Goal: Information Seeking & Learning: Understand process/instructions

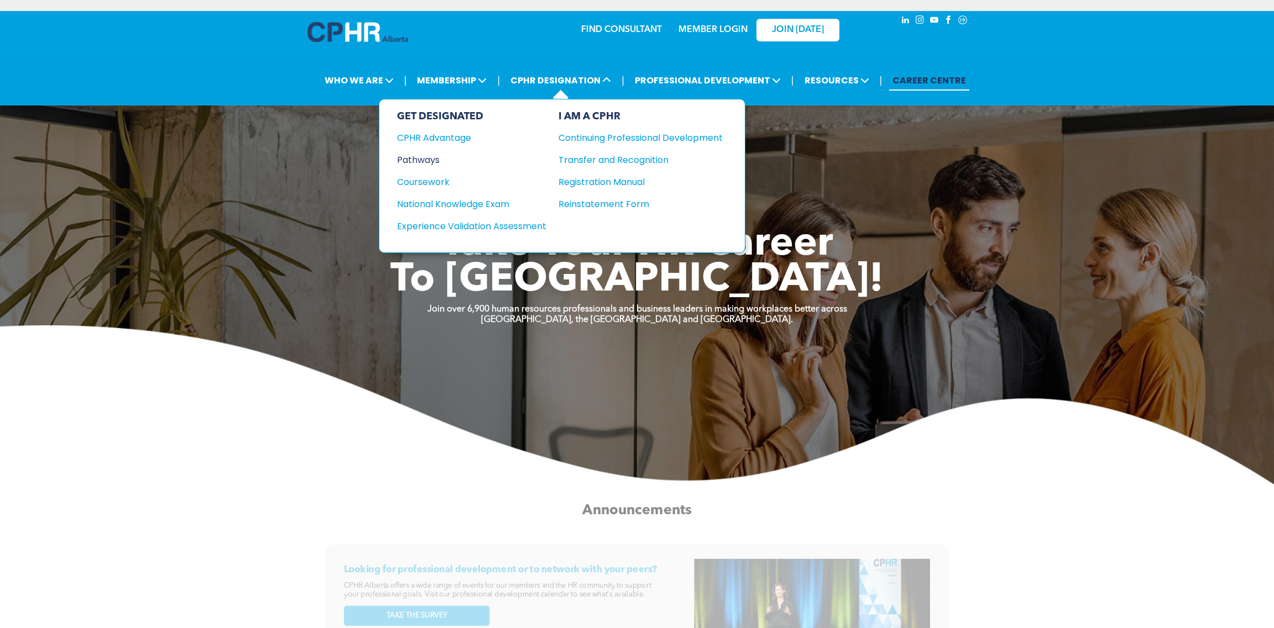
click at [433, 153] on div "Pathways" at bounding box center [464, 160] width 134 height 14
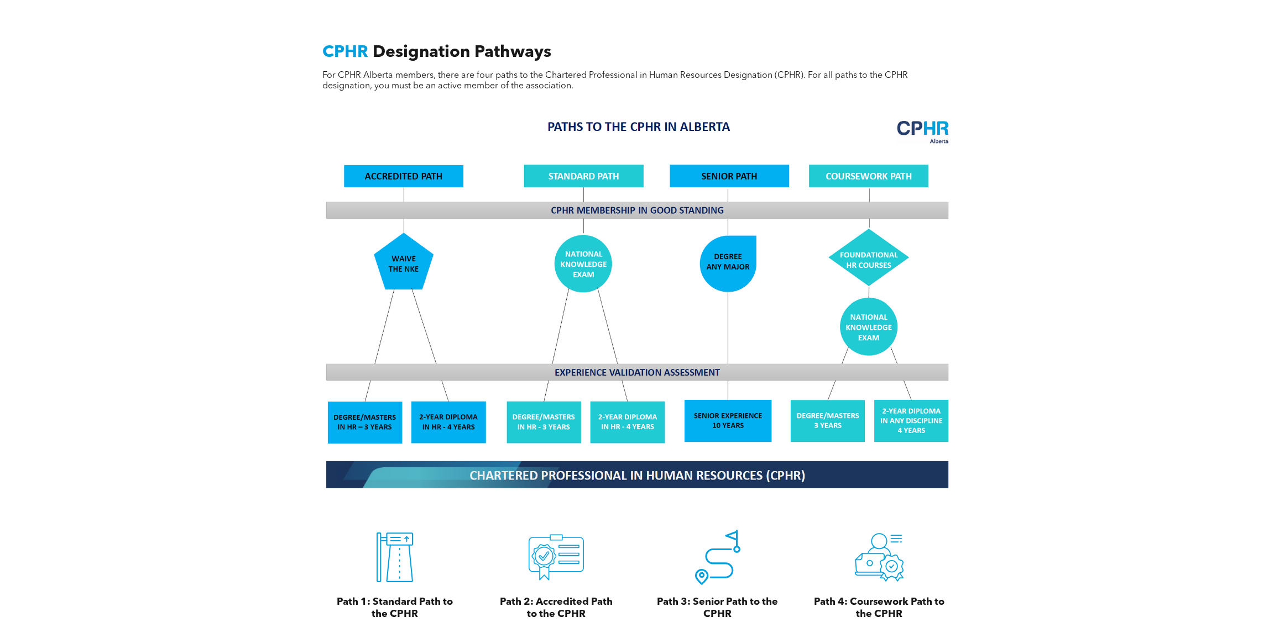
scroll to position [994, 0]
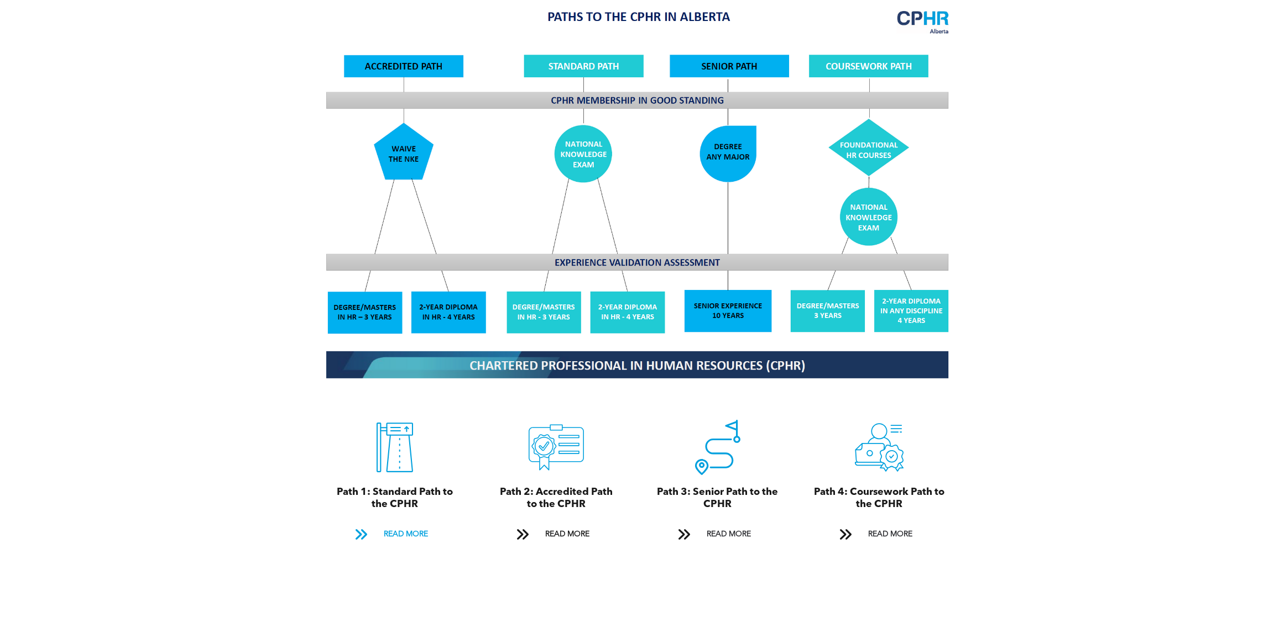
click at [409, 525] on span "READ MORE" at bounding box center [406, 535] width 52 height 20
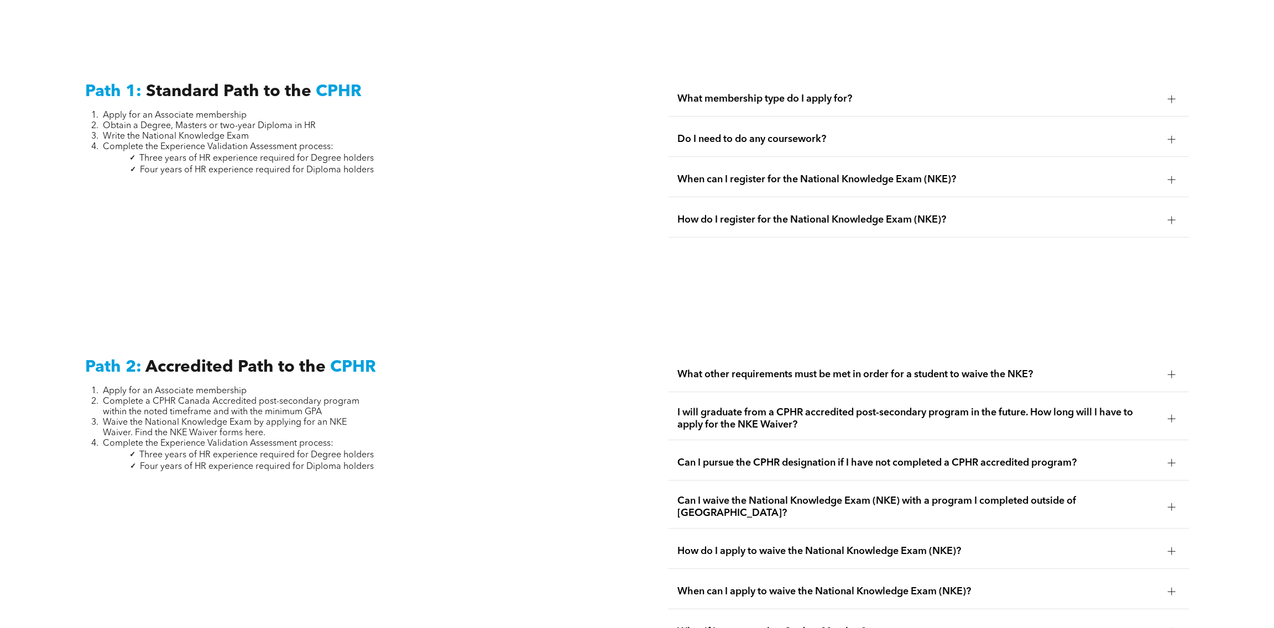
scroll to position [1595, 0]
click at [748, 133] on span "Do I need to do any coursework?" at bounding box center [917, 139] width 481 height 12
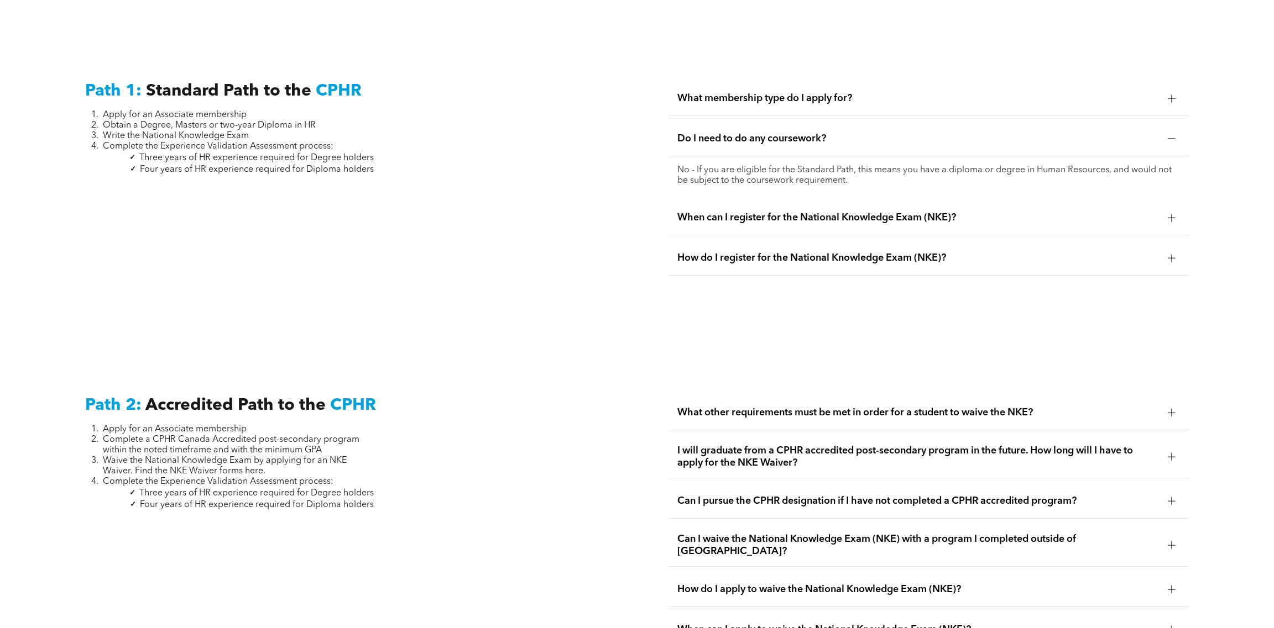
click at [748, 133] on span "Do I need to do any coursework?" at bounding box center [917, 139] width 481 height 12
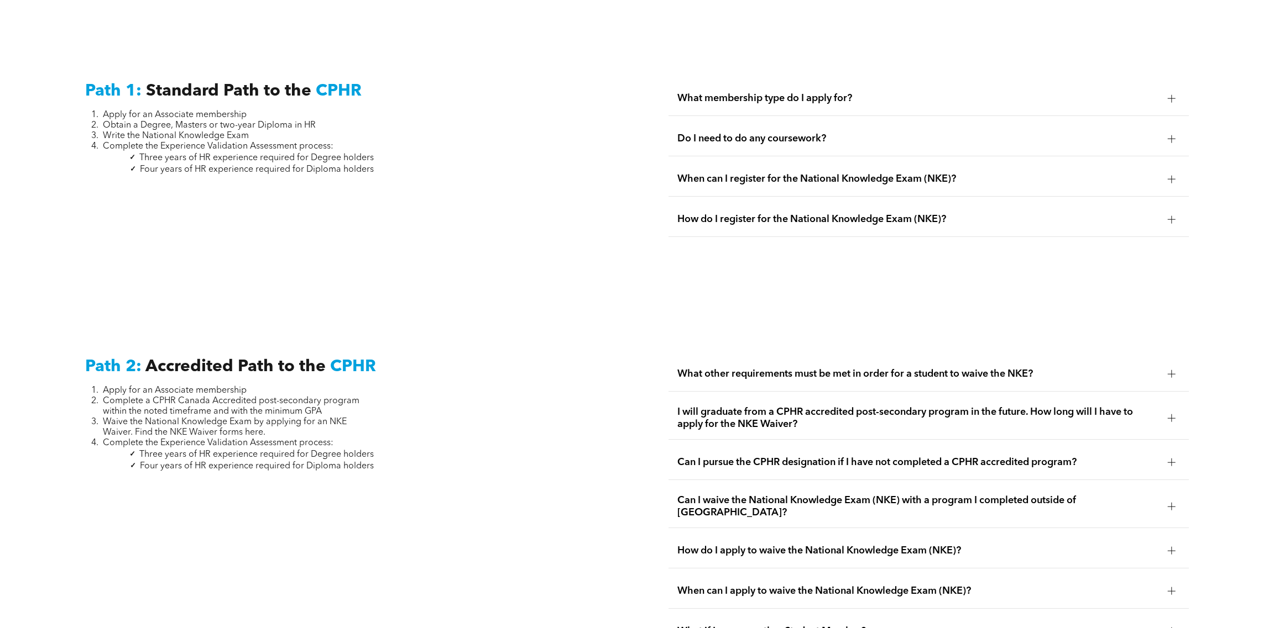
click at [370, 165] on span "Four years of HR experience required for Diploma holders" at bounding box center [257, 169] width 234 height 9
click at [388, 158] on div "Path 1: Standard Path to the CPHR Apply for an Associate membership Obtain a De…" at bounding box center [345, 159] width 538 height 174
drag, startPoint x: 375, startPoint y: 150, endPoint x: 139, endPoint y: 150, distance: 235.5
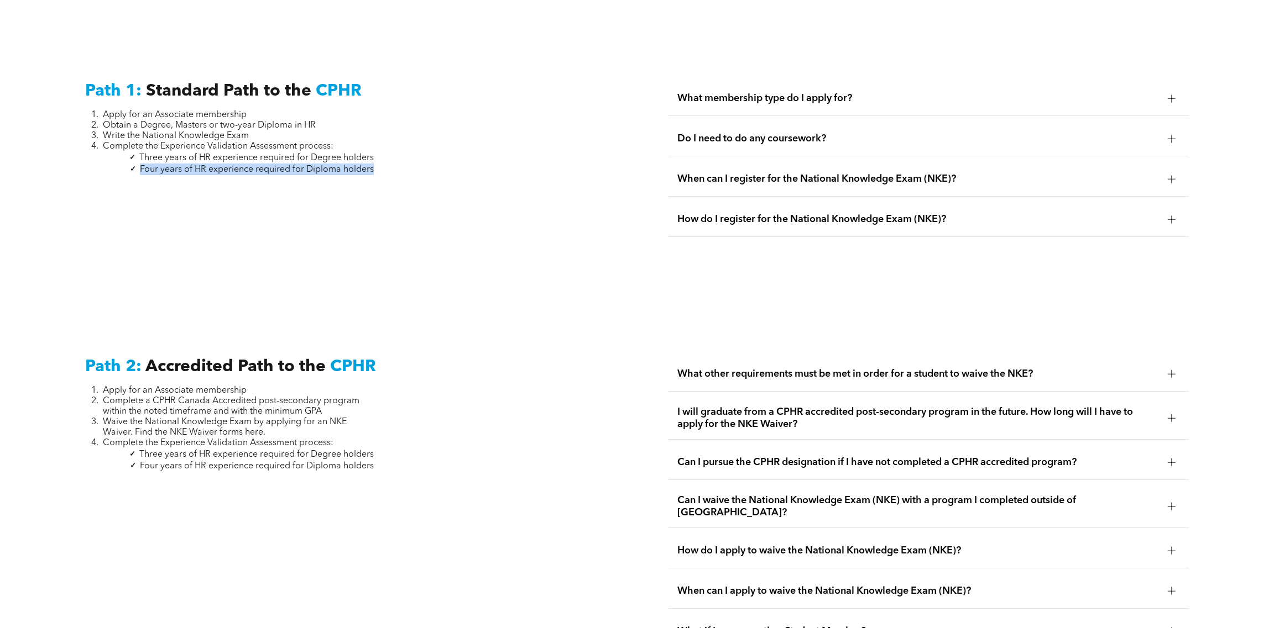
click at [139, 150] on div "Path 1: Standard Path to the CPHR Apply for an Associate membership Obtain a De…" at bounding box center [345, 159] width 538 height 174
click at [176, 175] on p at bounding box center [229, 180] width 289 height 11
click at [242, 165] on span "Four years of HR experience required for Diploma holders" at bounding box center [257, 169] width 234 height 9
click at [444, 151] on div "Path 1: Standard Path to the CPHR Apply for an Associate membership Obtain a De…" at bounding box center [345, 159] width 538 height 174
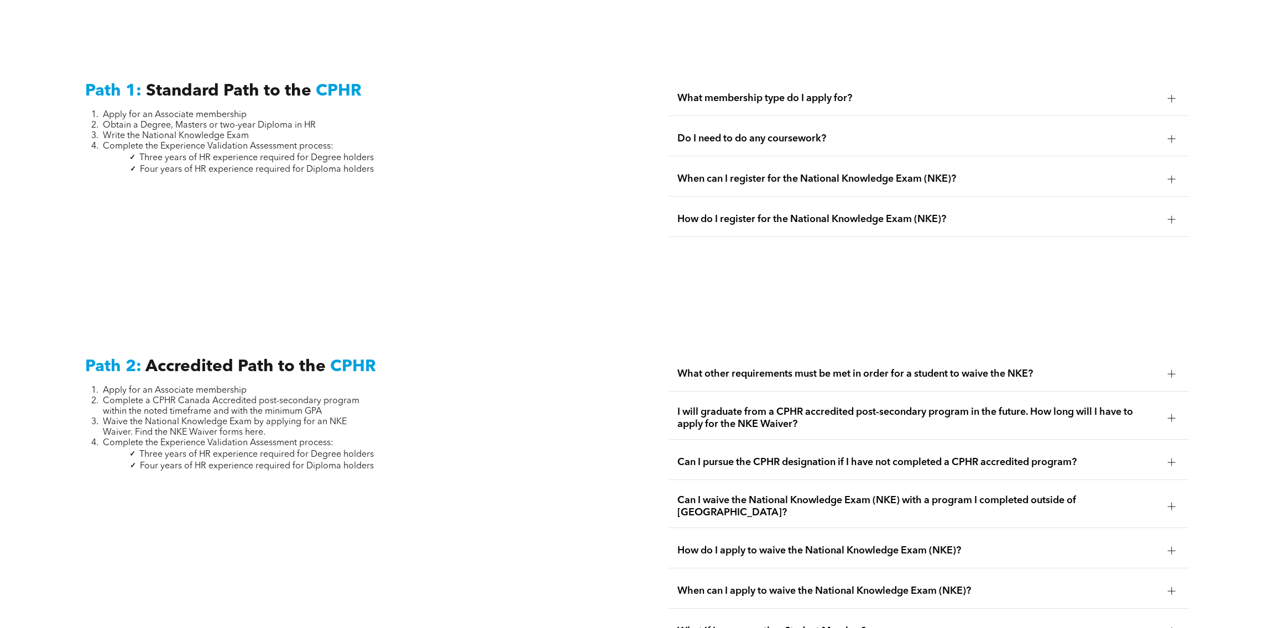
click at [315, 165] on span "Four years of HR experience required for Diploma holders" at bounding box center [257, 169] width 234 height 9
click at [380, 150] on div "Path 1: Standard Path to the CPHR Apply for an Associate membership Obtain a De…" at bounding box center [345, 159] width 538 height 174
click at [371, 165] on span "Four years of HR experience required for Diploma holders" at bounding box center [257, 169] width 234 height 9
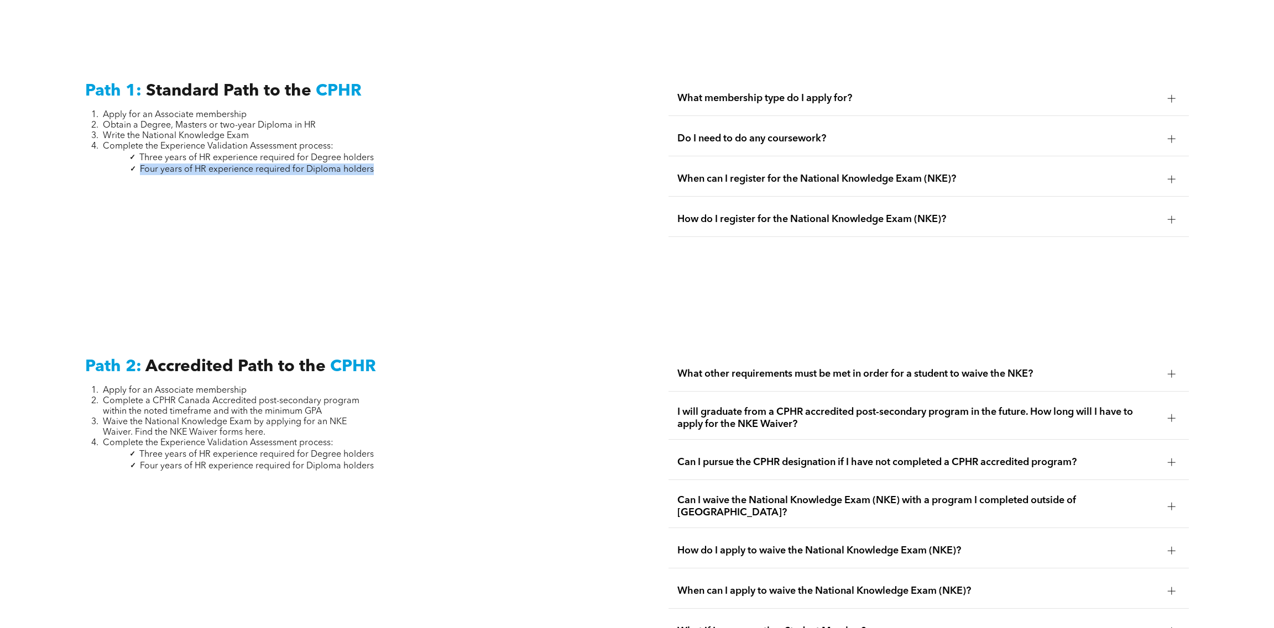
click at [371, 165] on span "Four years of HR experience required for Diploma holders" at bounding box center [257, 169] width 234 height 9
click at [386, 154] on div "Path 1: Standard Path to the CPHR Apply for an Associate membership Obtain a De…" at bounding box center [345, 159] width 538 height 174
click at [386, 153] on div "Path 1: Standard Path to the CPHR Apply for an Associate membership Obtain a De…" at bounding box center [345, 159] width 538 height 174
click at [384, 151] on div "Path 1: Standard Path to the CPHR Apply for an Associate membership Obtain a De…" at bounding box center [345, 159] width 538 height 174
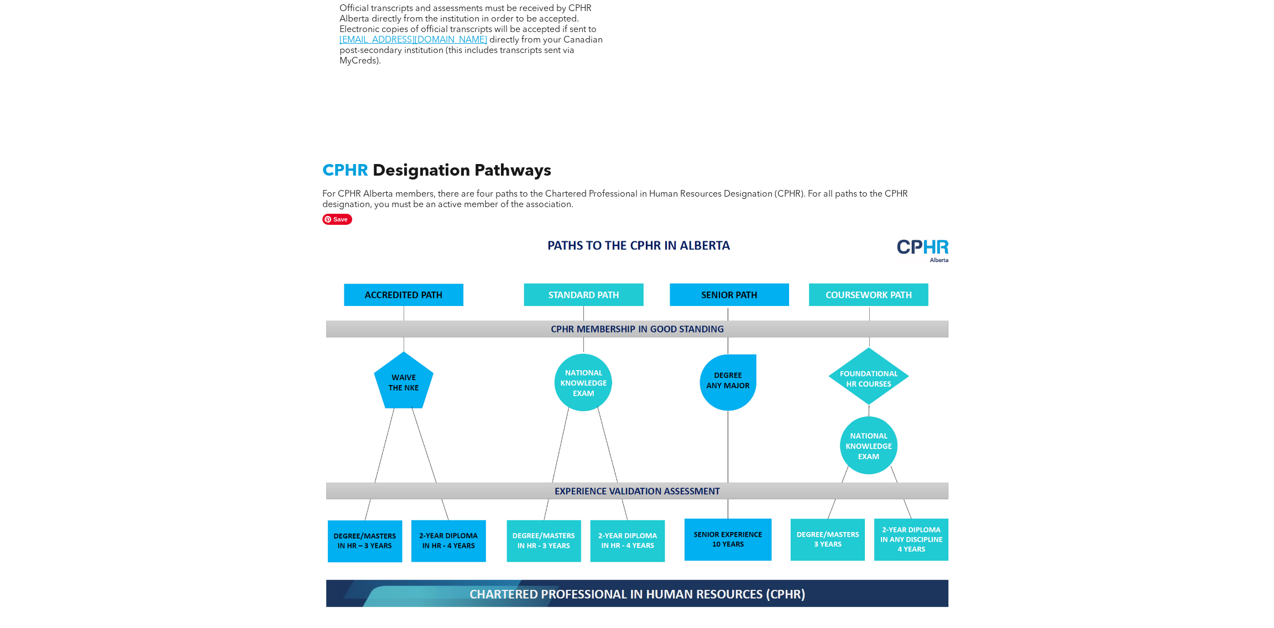
scroll to position [489, 0]
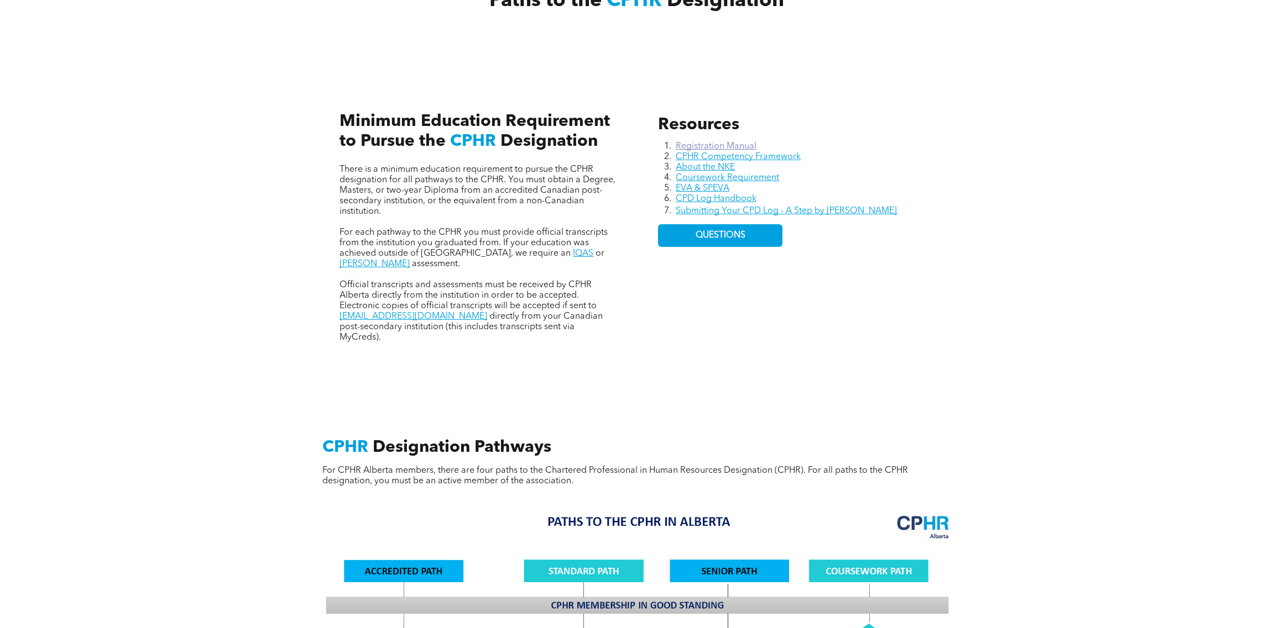
click at [710, 142] on link "Registration Manual" at bounding box center [715, 146] width 81 height 9
